Goal: Task Accomplishment & Management: Use online tool/utility

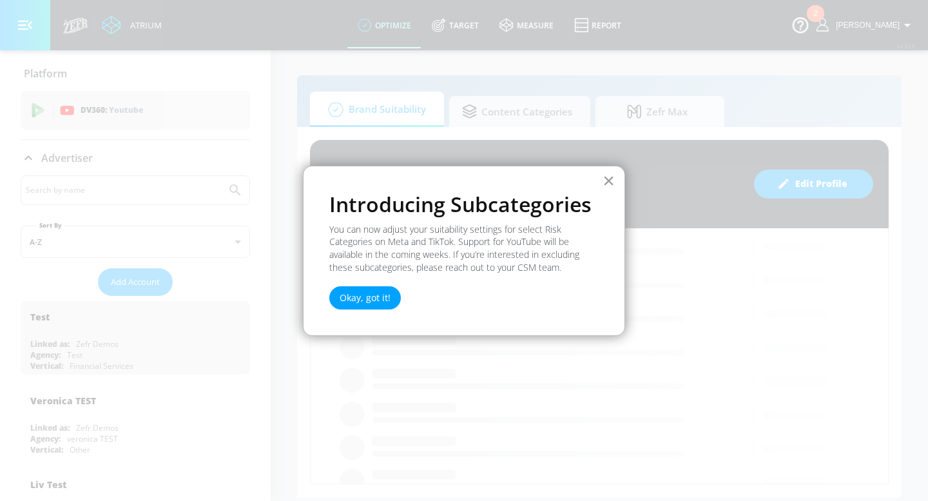
click at [607, 178] on button "×" at bounding box center [609, 180] width 12 height 21
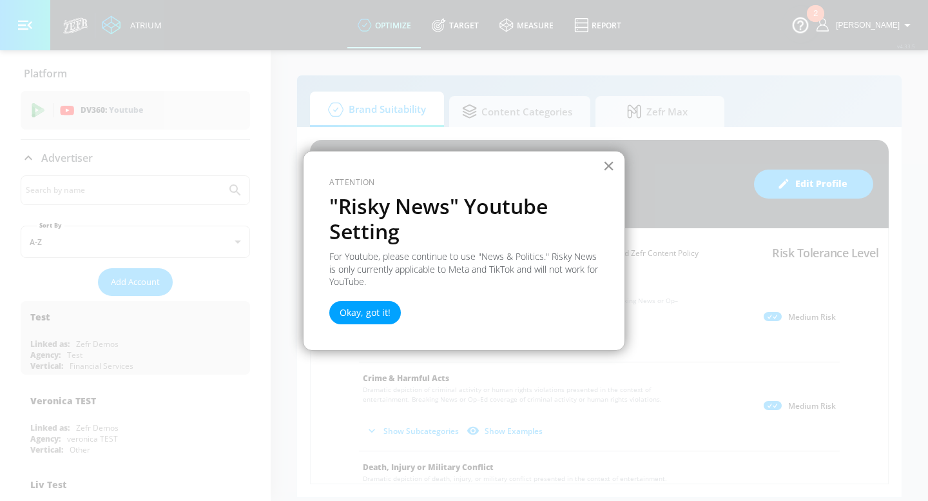
click at [610, 164] on button "×" at bounding box center [609, 165] width 12 height 21
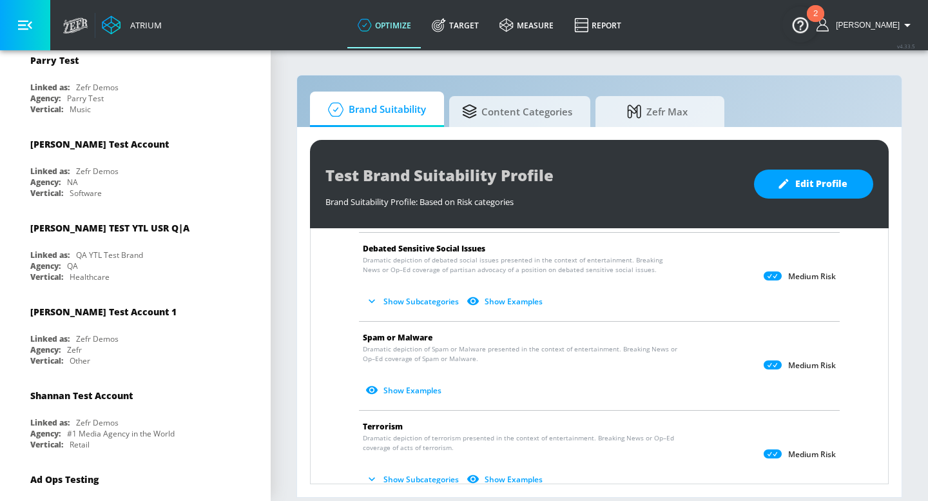
scroll to position [595, 0]
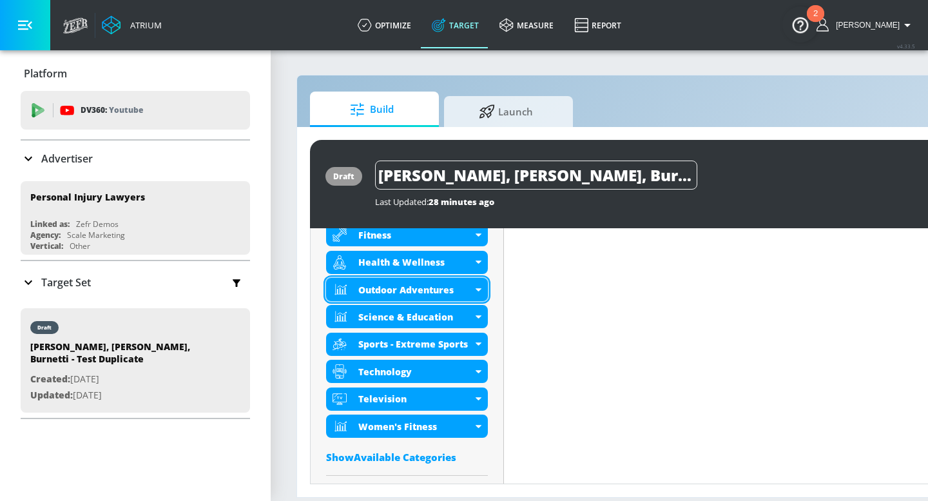
scroll to position [643, 0]
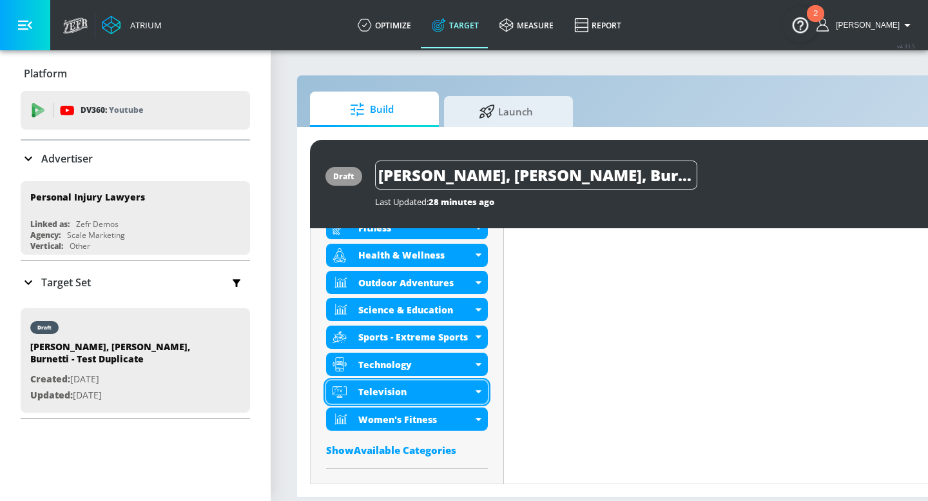
click at [480, 388] on div "Television" at bounding box center [407, 391] width 162 height 23
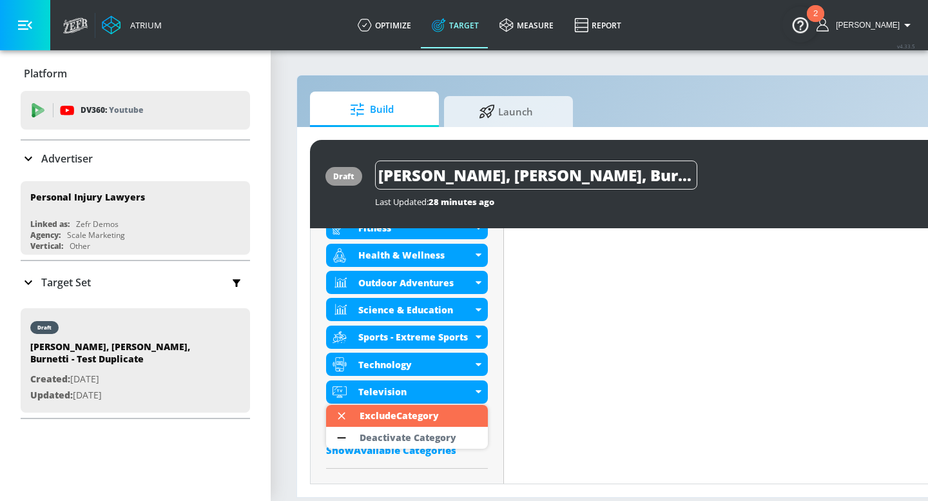
click at [531, 352] on div at bounding box center [464, 250] width 928 height 501
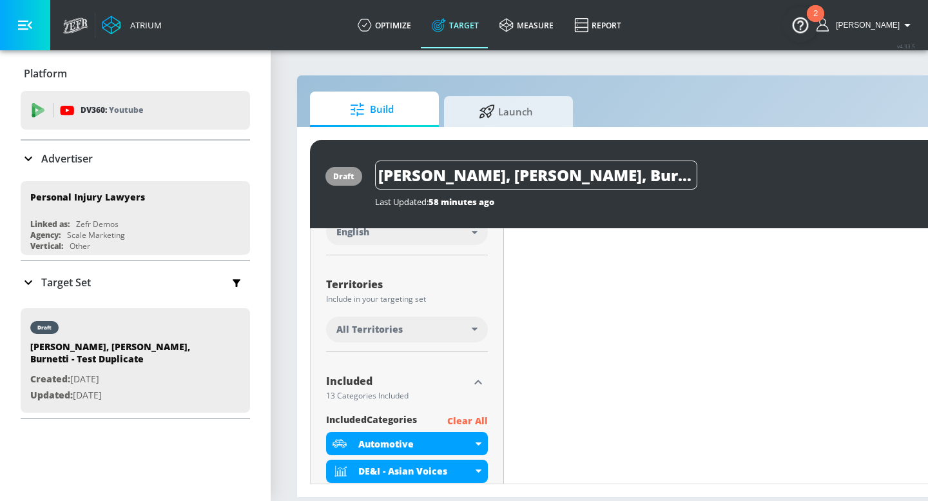
scroll to position [293, 0]
